Goal: Task Accomplishment & Management: Use online tool/utility

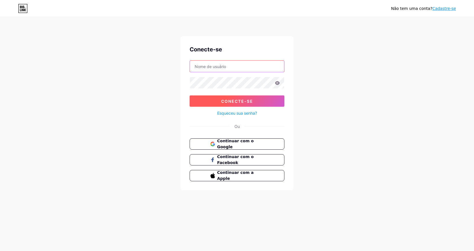
type input "[EMAIL_ADDRESS][DOMAIN_NAME]"
click at [233, 103] on font "Conecte-se" at bounding box center [237, 101] width 32 height 5
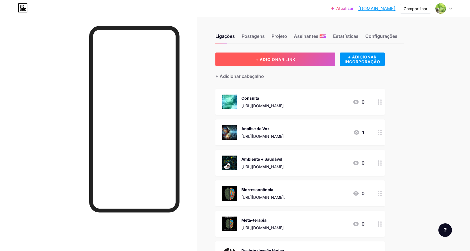
click at [276, 57] on font "+ ADICIONAR LINK" at bounding box center [274, 59] width 39 height 5
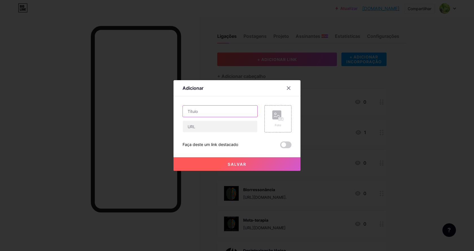
click at [209, 111] on input "text" at bounding box center [220, 110] width 74 height 11
paste input "Explorador Energético do Nome Completo"
type input "Explorador Energético do Nome Completo"
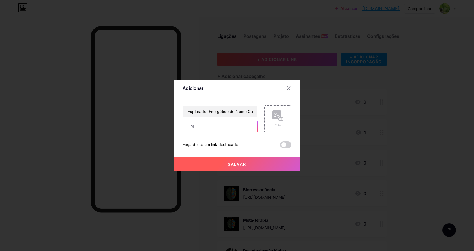
click at [207, 127] on input "text" at bounding box center [220, 126] width 74 height 11
paste input "[URL][DOMAIN_NAME]"
type input "[URL][DOMAIN_NAME]"
click at [278, 117] on rect at bounding box center [276, 114] width 9 height 9
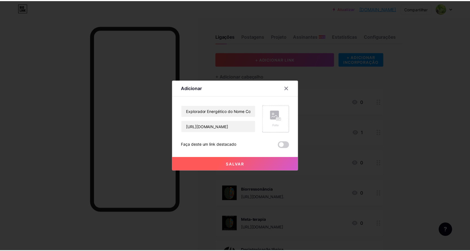
scroll to position [0, 0]
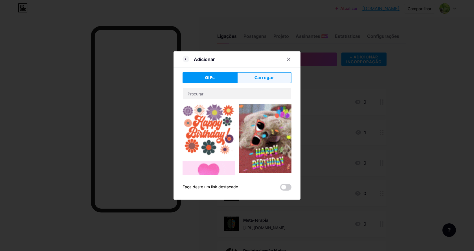
click at [263, 78] on font "Carregar" at bounding box center [263, 77] width 19 height 5
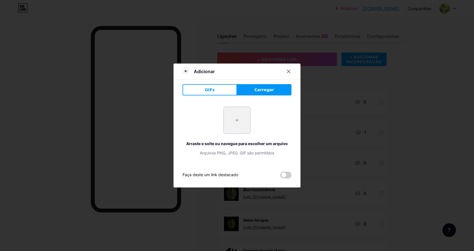
click at [232, 121] on input "file" at bounding box center [237, 120] width 27 height 27
type input "C:\fakepath\nomecompleto.png"
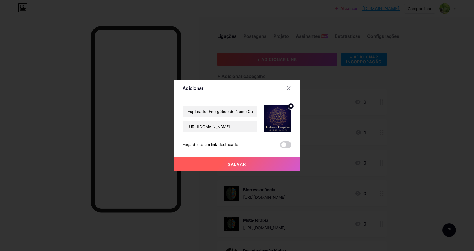
click at [237, 165] on font "Salvar" at bounding box center [237, 164] width 19 height 5
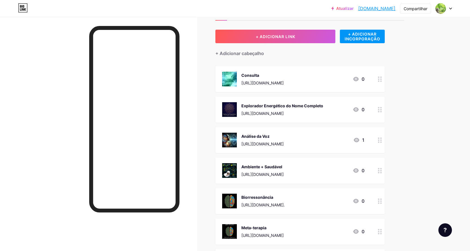
scroll to position [28, 0]
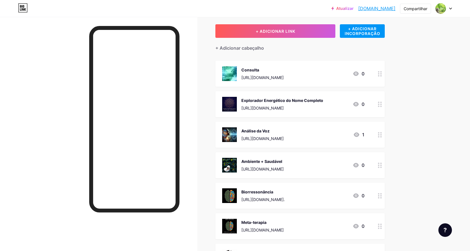
click at [346, 9] on font "Atualizar" at bounding box center [344, 8] width 17 height 5
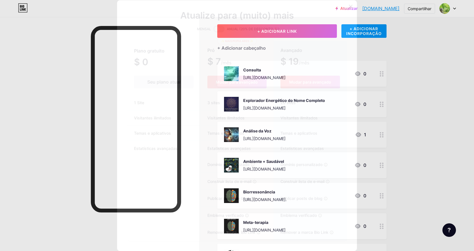
click at [348, 7] on icon at bounding box center [350, 6] width 5 height 5
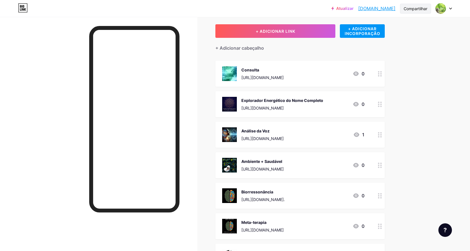
click at [417, 10] on font "Compartilhar" at bounding box center [415, 8] width 24 height 5
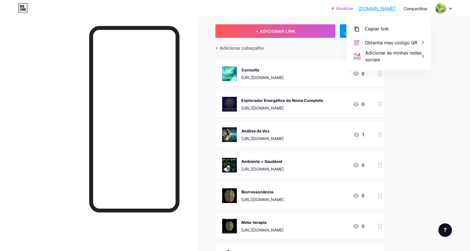
click at [451, 39] on div "Atualizar [DOMAIN_NAME]... [DOMAIN_NAME] Compartilhar Copiar link [DOMAIN_NAME]…" at bounding box center [235, 211] width 470 height 478
